Goal: Find specific page/section: Find specific page/section

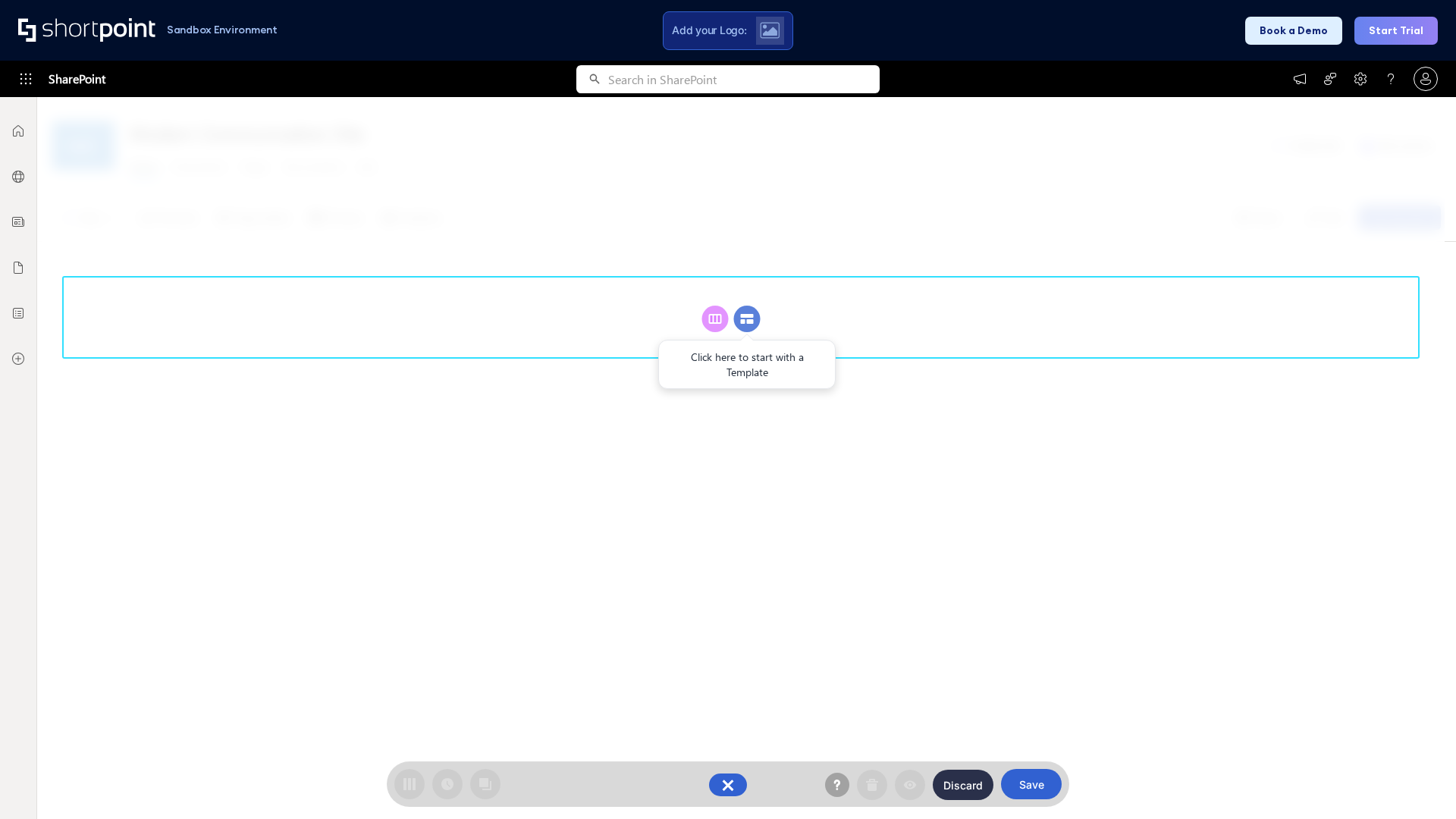
click at [747, 318] on circle at bounding box center [747, 319] width 27 height 27
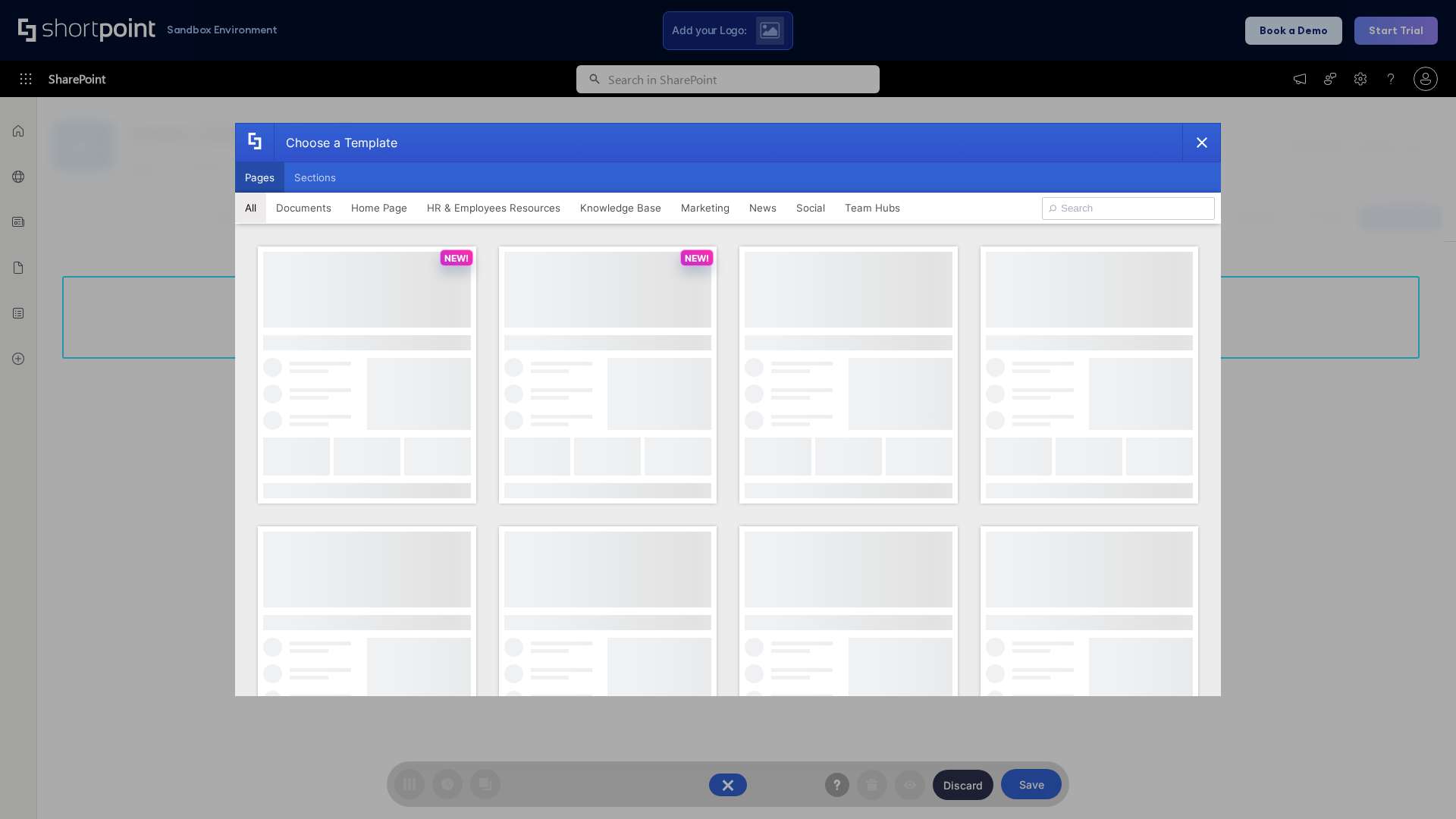
click at [259, 178] on button "Pages" at bounding box center [259, 178] width 49 height 30
type input "Intranet Layout 5"
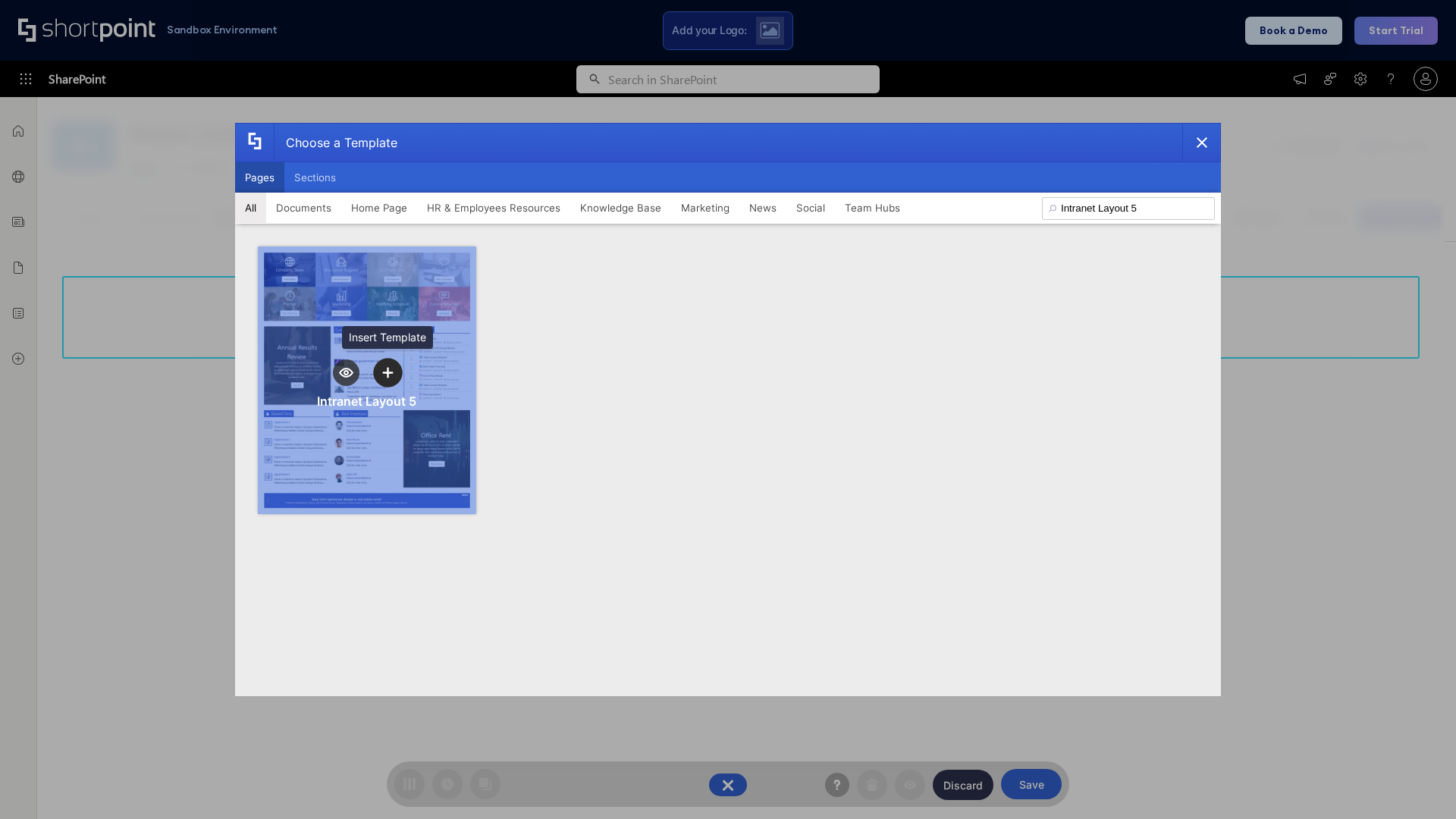
click at [388, 372] on icon "template selector" at bounding box center [388, 372] width 11 height 11
